Goal: Information Seeking & Learning: Learn about a topic

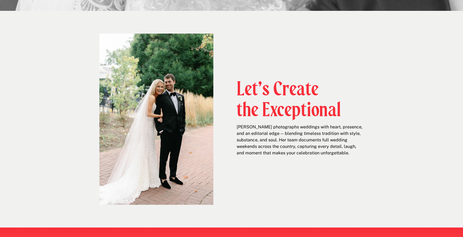
scroll to position [224, 0]
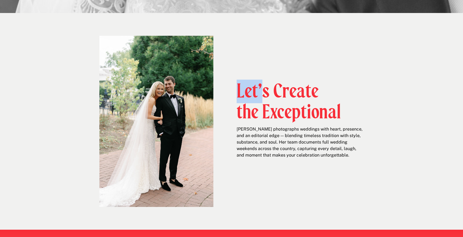
drag, startPoint x: 260, startPoint y: 81, endPoint x: 321, endPoint y: 166, distance: 104.1
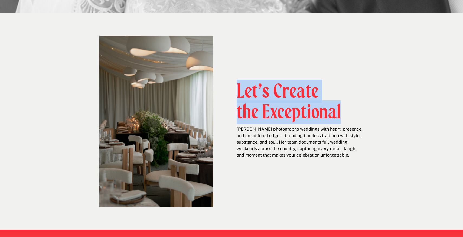
drag, startPoint x: 321, startPoint y: 166, endPoint x: 276, endPoint y: 112, distance: 70.4
click at [276, 112] on h2 "Let’s Create the Exceptional" at bounding box center [290, 100] width 106 height 38
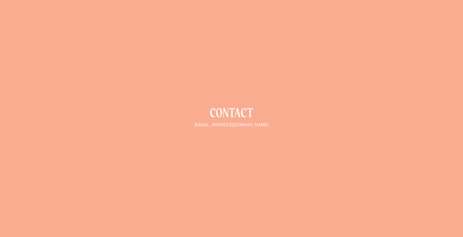
scroll to position [852, 0]
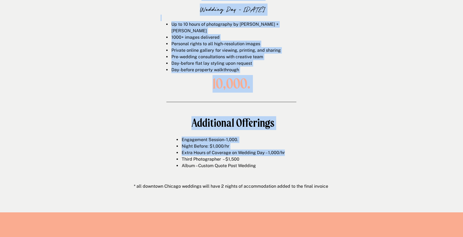
drag, startPoint x: 120, startPoint y: 94, endPoint x: 178, endPoint y: 157, distance: 85.5
click at [181, 157] on li "Third Photographer – $1,500" at bounding box center [237, 159] width 113 height 6
drag, startPoint x: 201, startPoint y: 158, endPoint x: 184, endPoint y: 129, distance: 33.2
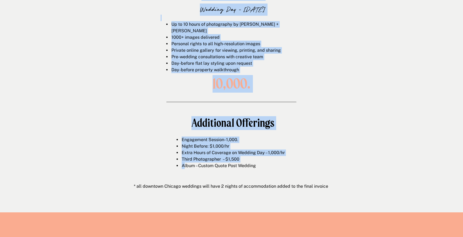
drag, startPoint x: 165, startPoint y: 134, endPoint x: 188, endPoint y: 167, distance: 40.8
click at [188, 167] on li "Album – Custom Quote Post Wedding" at bounding box center [237, 165] width 113 height 6
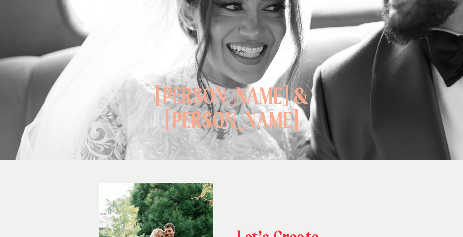
scroll to position [0, 0]
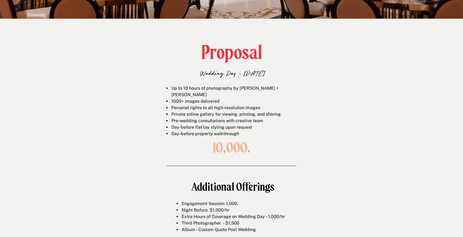
scroll to position [908, 0]
